Goal: Information Seeking & Learning: Learn about a topic

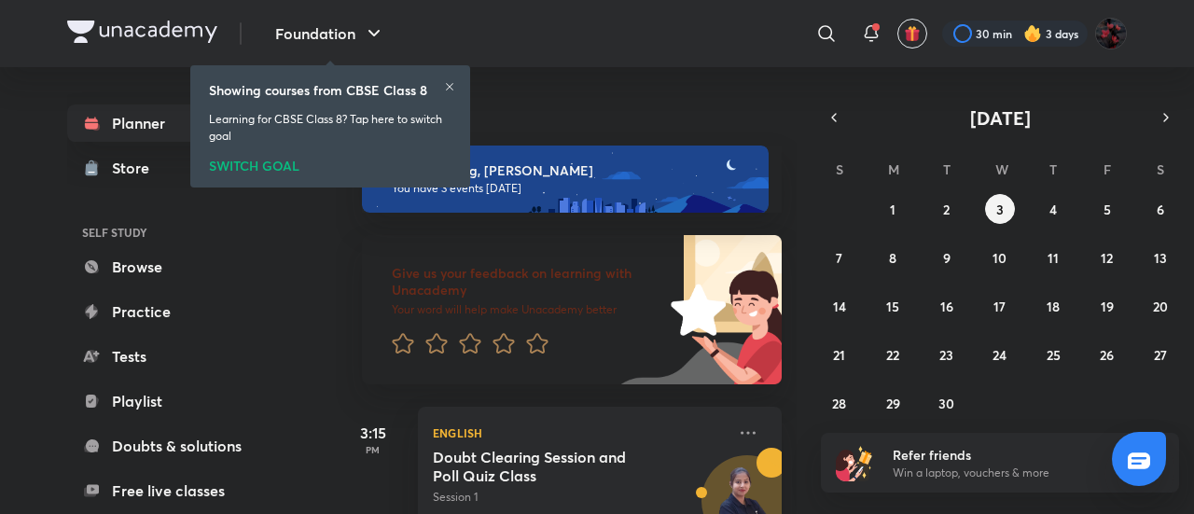
click at [450, 81] on icon at bounding box center [449, 86] width 11 height 11
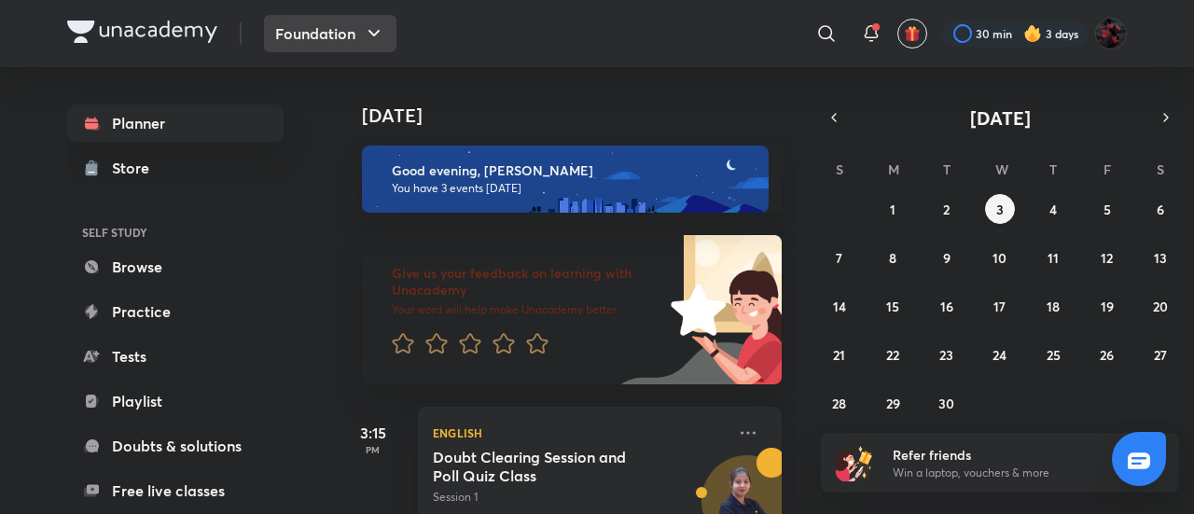
click at [331, 44] on button "Foundation" at bounding box center [330, 33] width 132 height 37
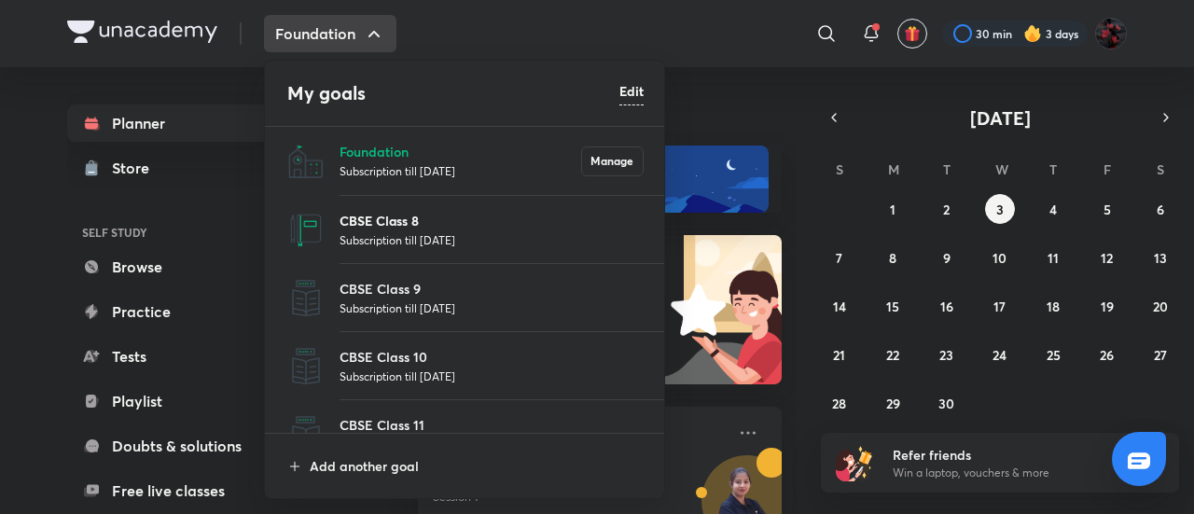
click at [381, 221] on p "CBSE Class 8" at bounding box center [491, 221] width 304 height 20
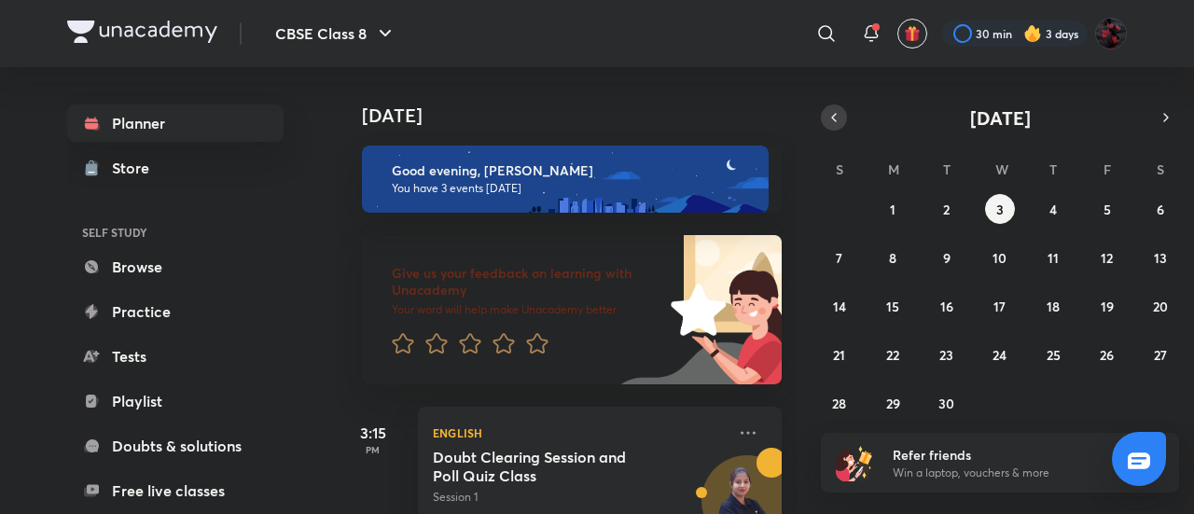
click at [832, 123] on icon "button" at bounding box center [833, 117] width 15 height 17
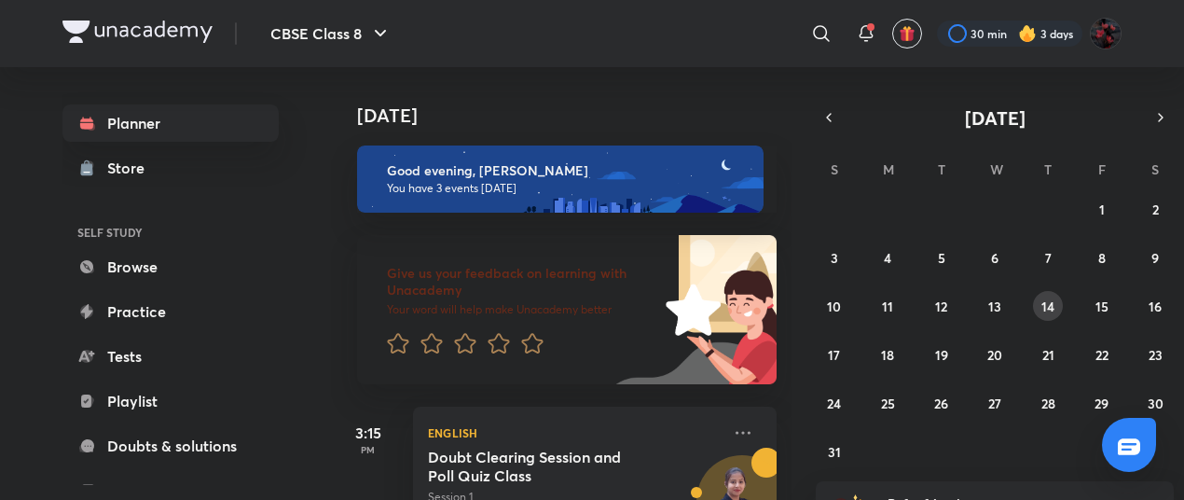
click at [1045, 307] on abbr "14" at bounding box center [1048, 307] width 13 height 18
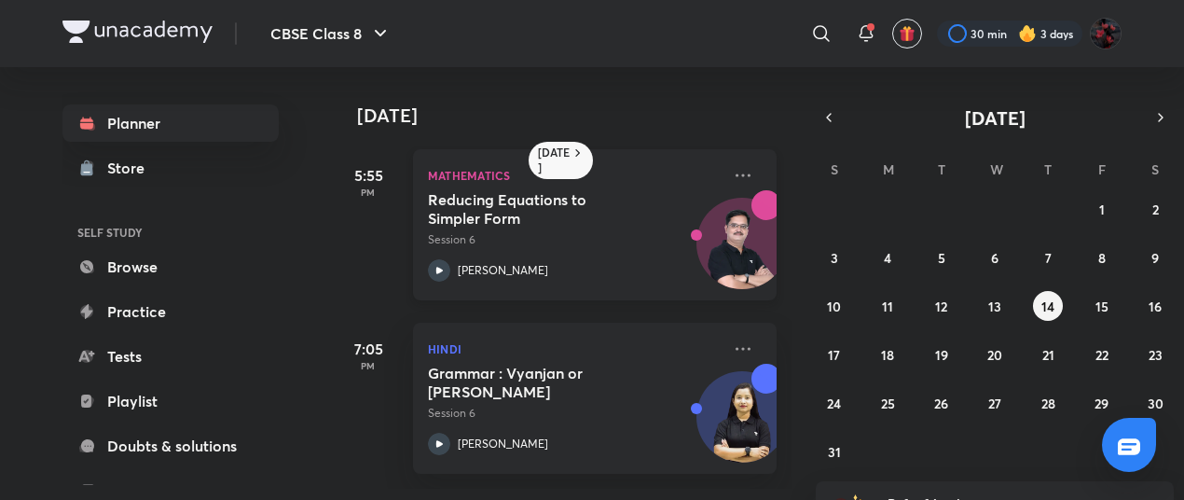
click at [441, 263] on icon at bounding box center [439, 270] width 22 height 22
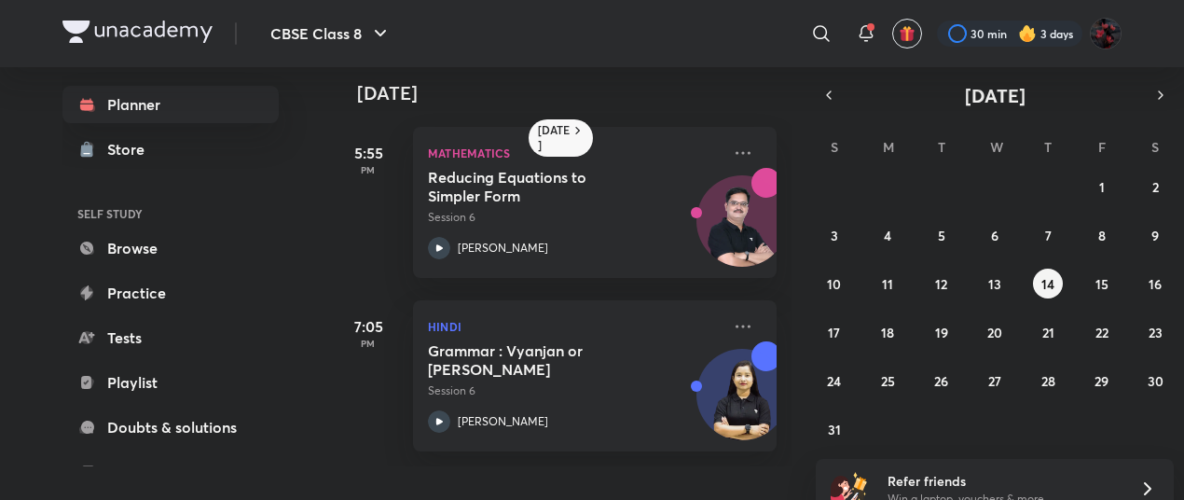
scroll to position [41, 0]
